Goal: Task Accomplishment & Management: Use online tool/utility

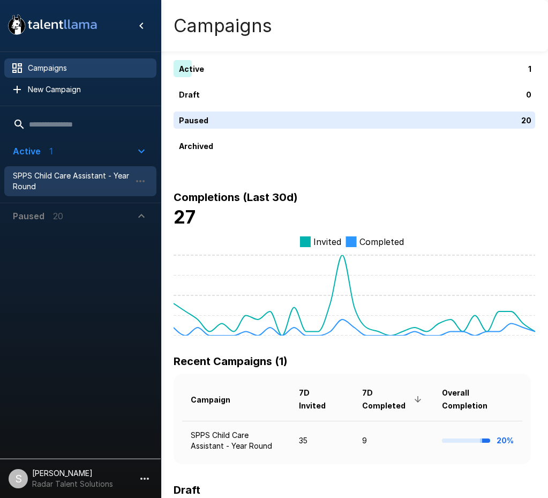
click at [55, 175] on span "SPPS Child Care Assistant - Year Round" at bounding box center [72, 180] width 118 height 21
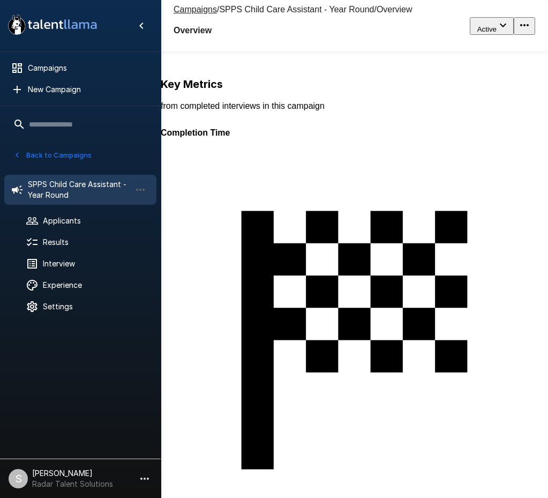
click at [242, 191] on div "50" at bounding box center [437, 325] width 553 height 498
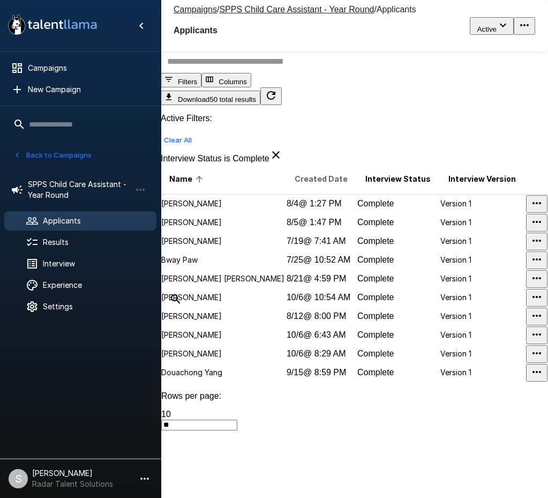
click at [295, 185] on span "Created Date" at bounding box center [321, 179] width 53 height 13
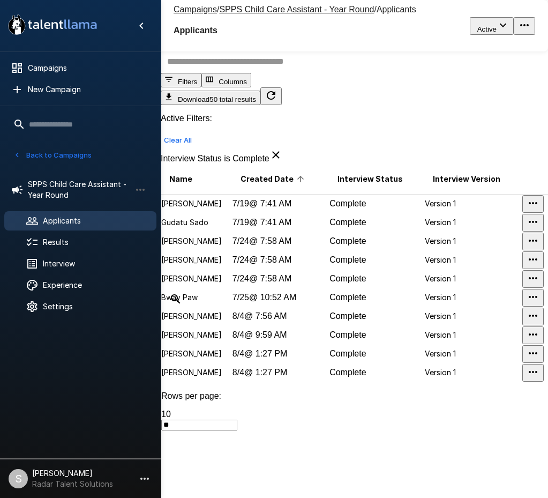
click at [270, 185] on span "Created Date" at bounding box center [274, 179] width 67 height 13
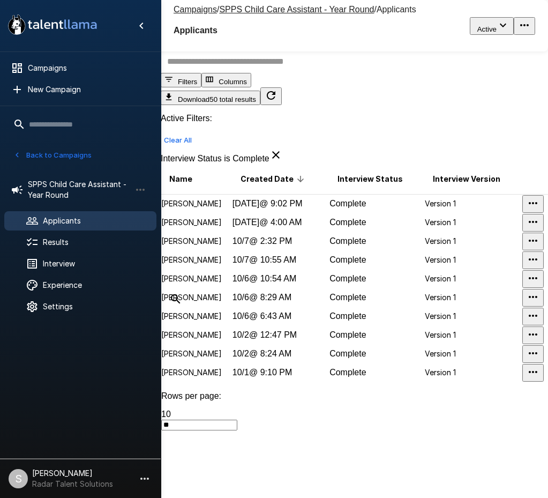
click at [196, 247] on p "[PERSON_NAME]" at bounding box center [196, 241] width 70 height 11
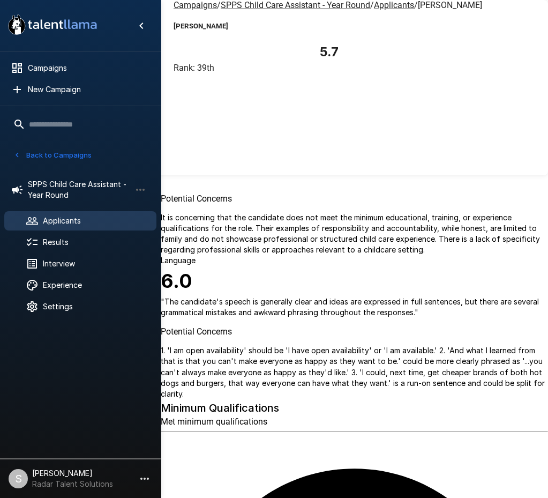
click at [352, 106] on p "" The candidate showed genuine enthusiasm for working with children and referen…" at bounding box center [355, 74] width 388 height 64
click at [38, 76] on icon "button" at bounding box center [32, 81] width 11 height 11
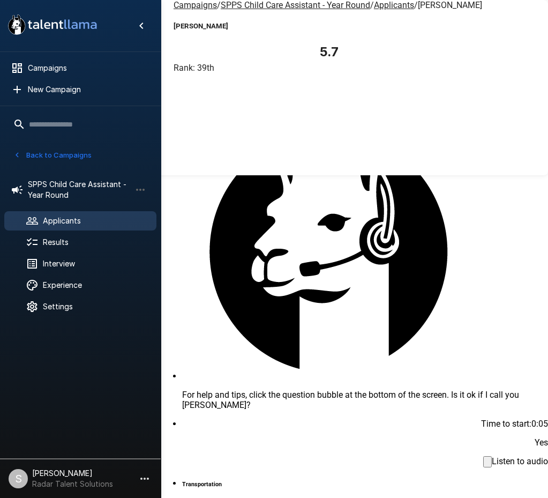
scroll to position [482, 0]
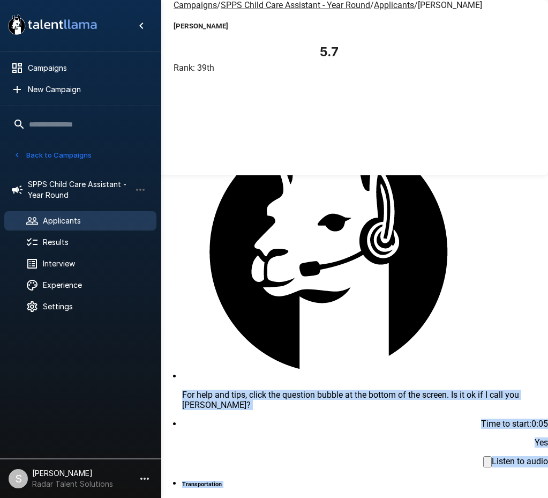
scroll to position [1, 0]
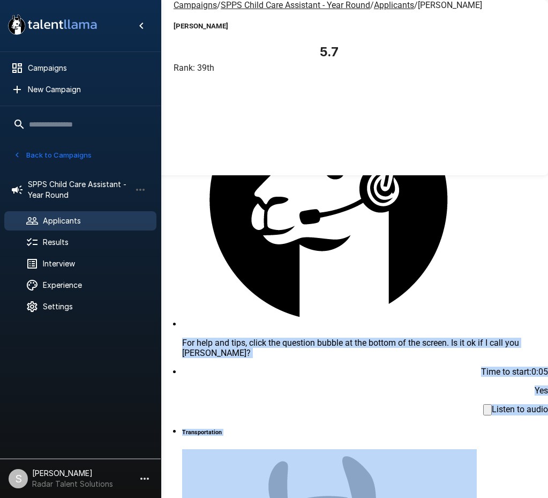
scroll to position [2355, 0]
drag, startPoint x: 234, startPoint y: 187, endPoint x: 461, endPoint y: 427, distance: 329.9
drag, startPoint x: 366, startPoint y: 194, endPoint x: 310, endPoint y: 166, distance: 62.6
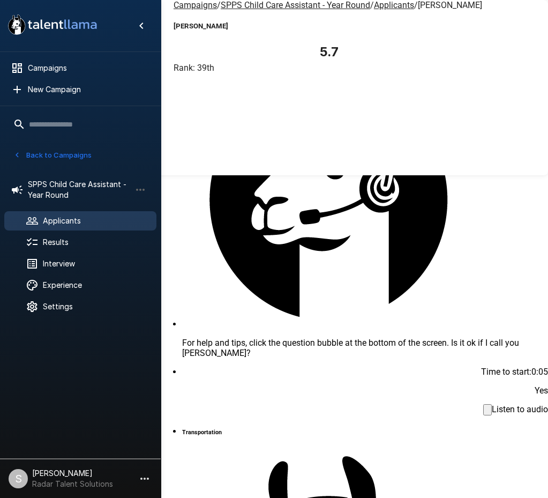
click at [374, 10] on u "Applicants" at bounding box center [394, 5] width 40 height 10
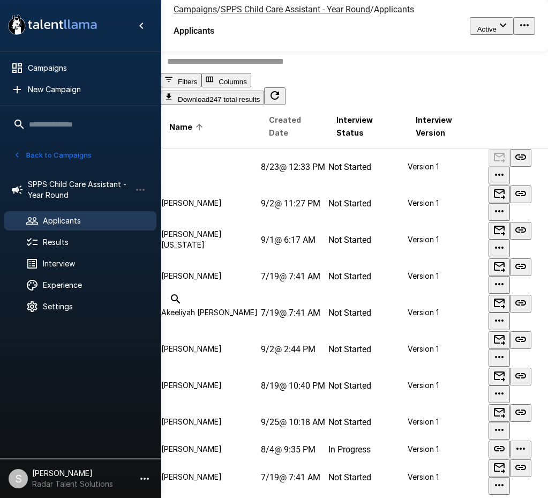
click at [269, 139] on span "Created Date" at bounding box center [294, 127] width 50 height 26
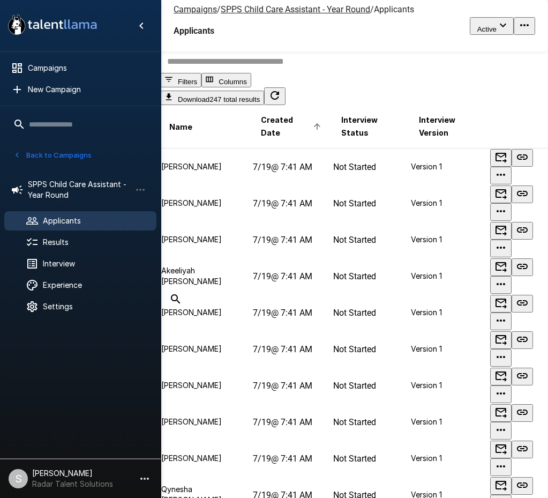
click at [268, 139] on span "Created Date" at bounding box center [292, 127] width 63 height 26
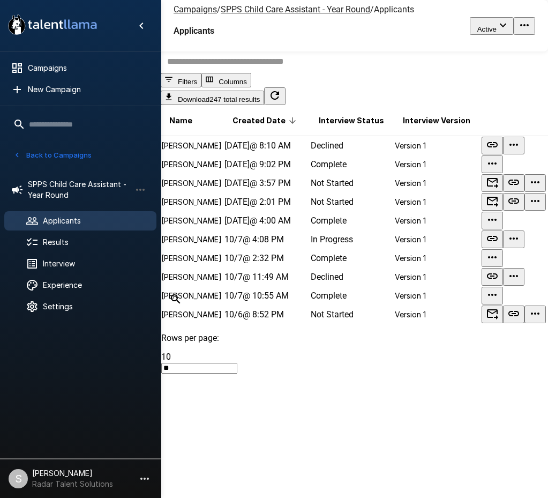
click at [252, 174] on td "[DATE] @ 9:02 PM" at bounding box center [267, 164] width 86 height 19
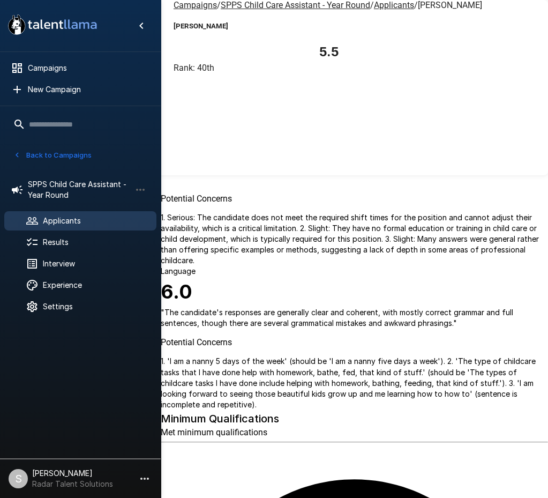
click at [38, 76] on icon "button" at bounding box center [32, 81] width 11 height 11
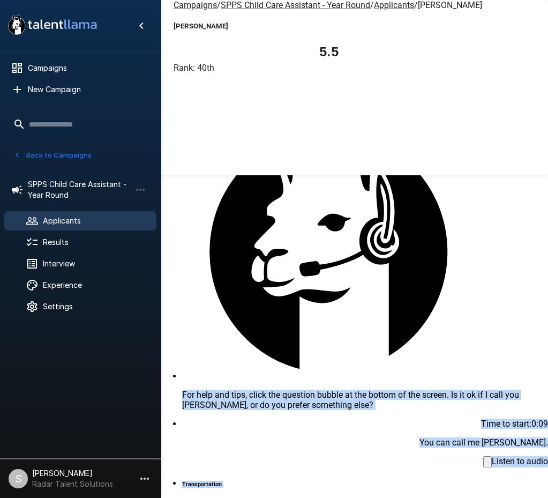
scroll to position [1, 0]
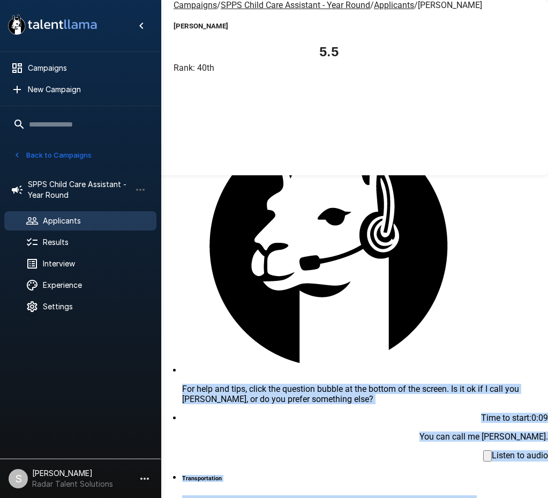
scroll to position [52, 0]
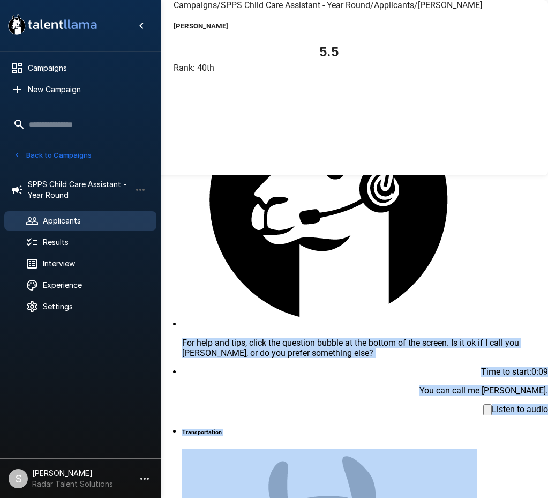
drag, startPoint x: 234, startPoint y: 187, endPoint x: 459, endPoint y: 431, distance: 332.0
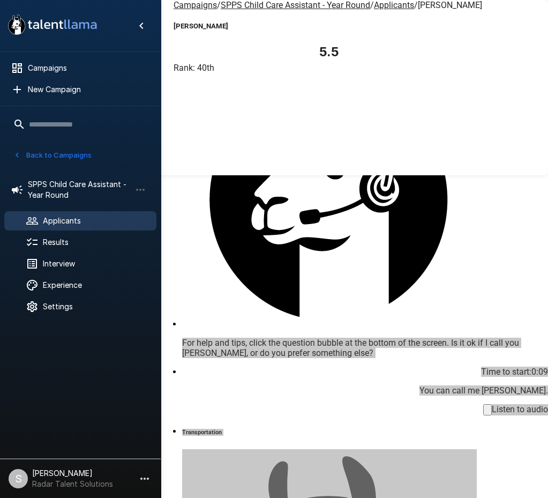
scroll to position [1051, 0]
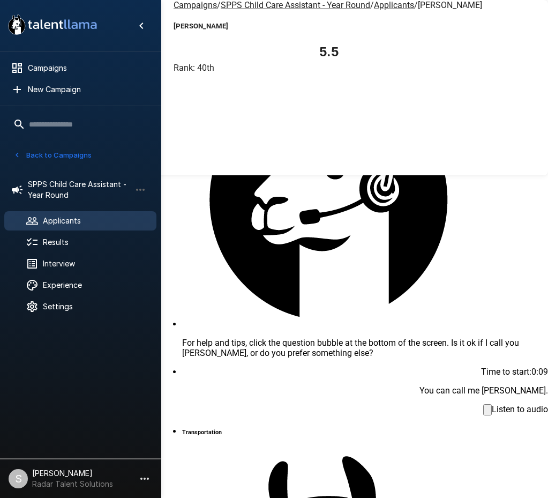
scroll to position [408, 0]
